Goal: Information Seeking & Learning: Learn about a topic

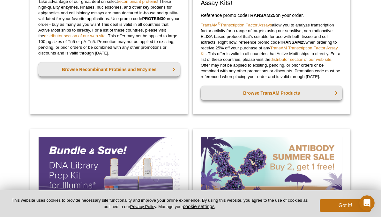
scroll to position [377, 0]
click at [123, 76] on link "Browse Recombinant Proteins and Enzymes" at bounding box center [109, 69] width 142 height 14
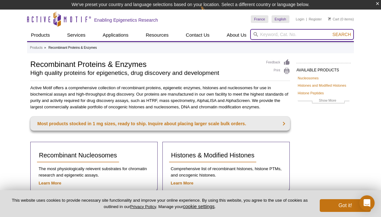
click at [274, 33] on input "search" at bounding box center [302, 34] width 104 height 11
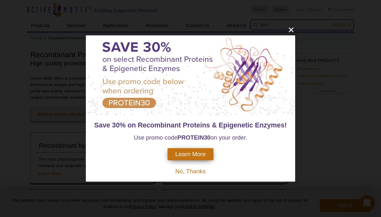
type input "Shh"
click at [289, 34] on icon "close" at bounding box center [291, 30] width 8 height 8
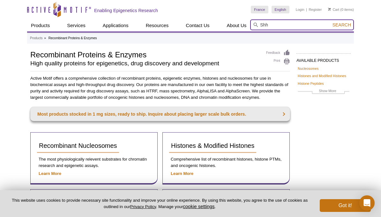
click at [342, 20] on input "Shh" at bounding box center [302, 24] width 104 height 11
click at [344, 21] on input "Shh" at bounding box center [302, 24] width 104 height 11
click at [342, 25] on button "Search" at bounding box center [342, 25] width 22 height 6
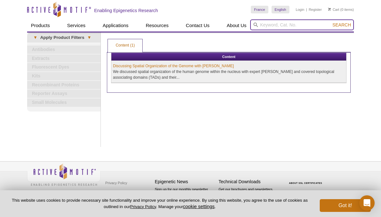
click at [270, 26] on input "search" at bounding box center [302, 24] width 104 height 11
type input "Sonic hedgehog"
click at [342, 25] on button "Search" at bounding box center [342, 25] width 22 height 6
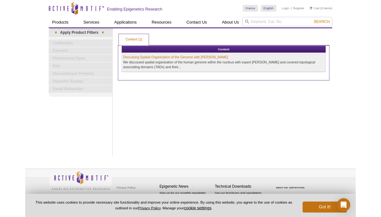
scroll to position [21, 0]
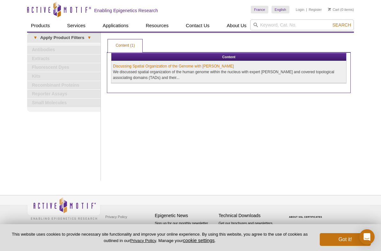
click at [0, 0] on link "Other Recombinant Proteins & Enzymes" at bounding box center [0, 0] width 0 height 0
click at [0, 0] on link "RNA Methylation Enzymes" at bounding box center [0, 0] width 0 height 0
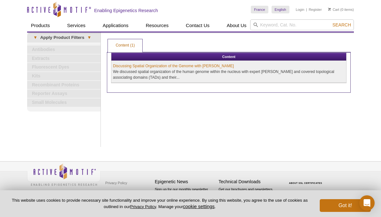
click at [0, 0] on link "Other Recombinant Proteins & Enzymes" at bounding box center [0, 0] width 0 height 0
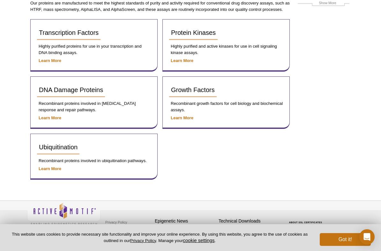
scroll to position [94, 0]
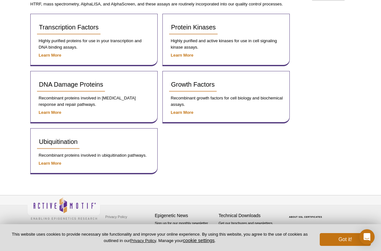
click at [190, 84] on span "Growth Factors" at bounding box center [193, 84] width 44 height 7
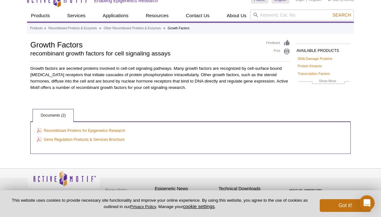
scroll to position [17, 0]
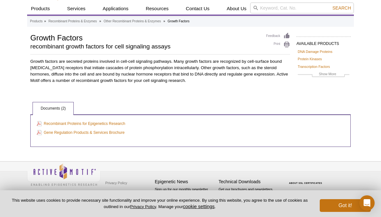
click at [102, 123] on link "Recombinant Proteins for Epigenetics Research" at bounding box center [81, 123] width 88 height 7
